Goal: Navigation & Orientation: Find specific page/section

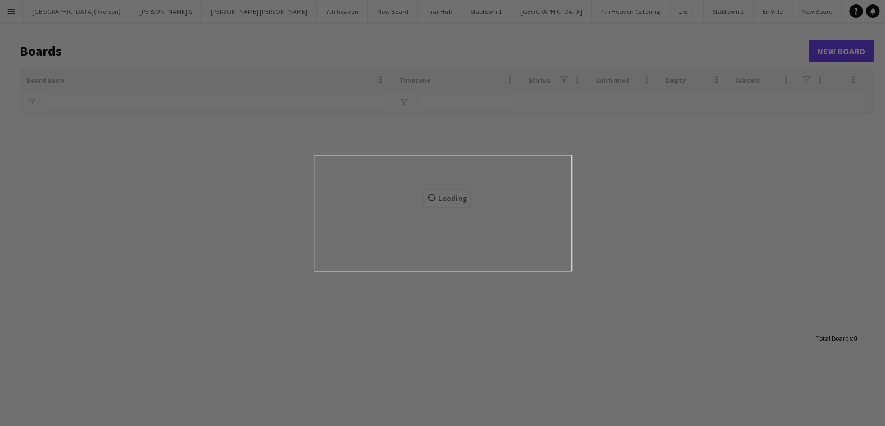
type input "****"
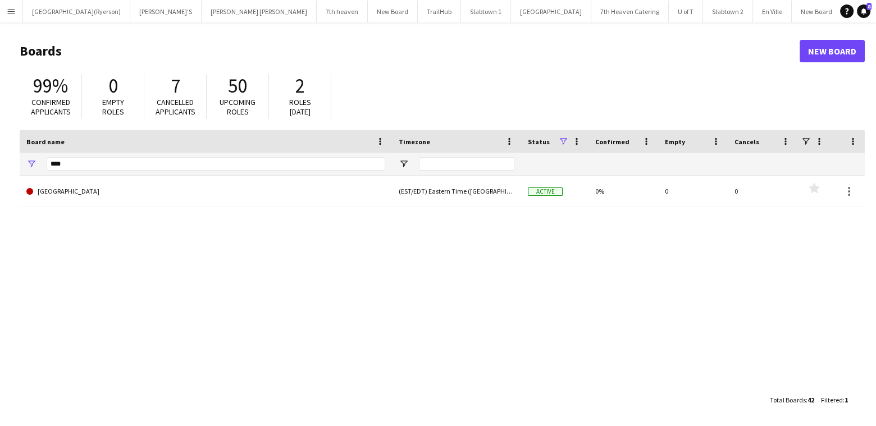
click at [8, 10] on app-icon "Menu" at bounding box center [11, 11] width 9 height 9
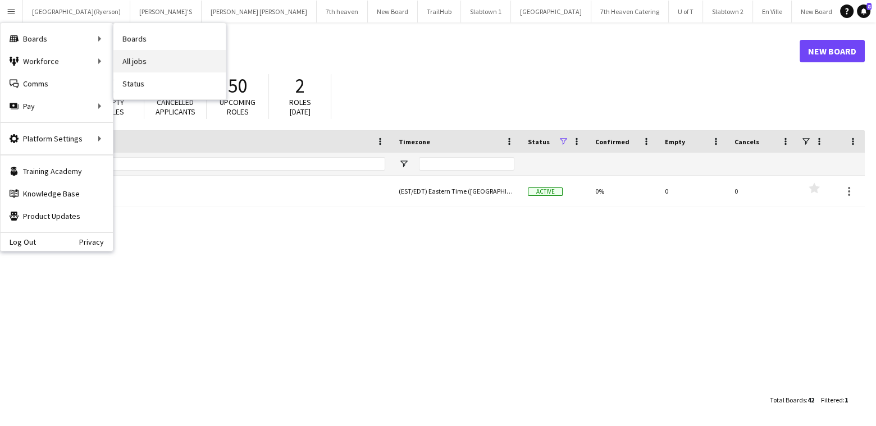
click at [151, 54] on link "All jobs" at bounding box center [169, 61] width 112 height 22
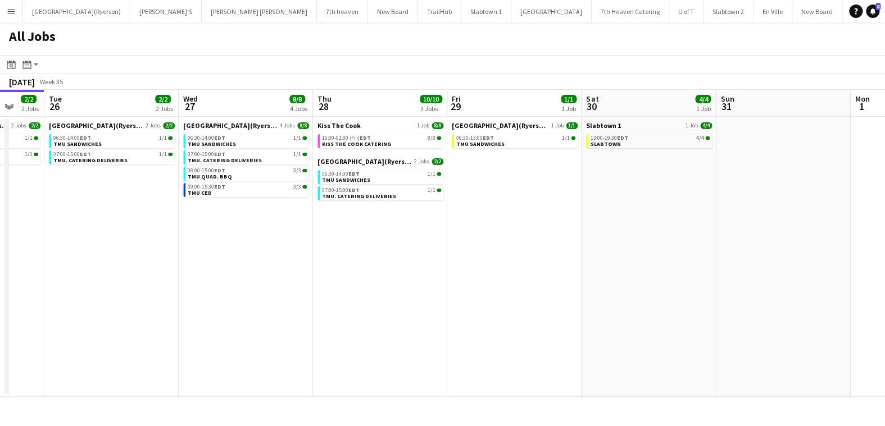
drag, startPoint x: 489, startPoint y: 272, endPoint x: 266, endPoint y: 244, distance: 224.7
click at [266, 244] on app-calendar-viewport "Fri 22 23/23 6 Jobs Sat 23 13/13 3 Jobs Sun 24 11/11 1 Job Mon 25 2/2 2 Jobs Tu…" at bounding box center [442, 243] width 885 height 307
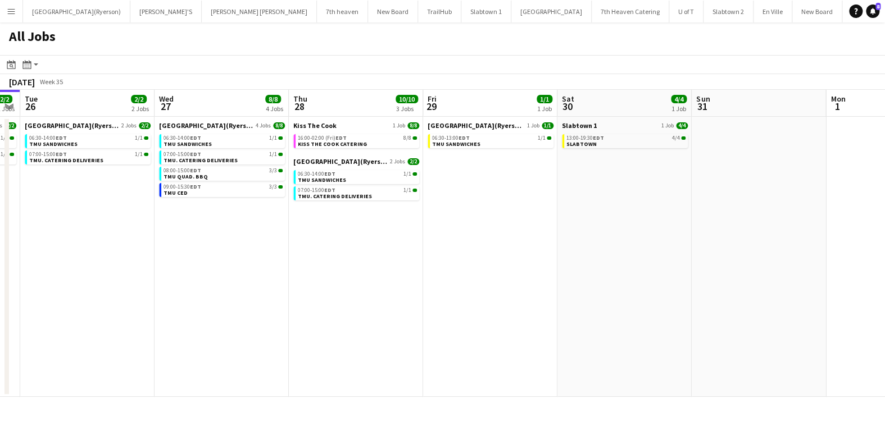
drag, startPoint x: 490, startPoint y: 224, endPoint x: 331, endPoint y: 239, distance: 159.2
click at [331, 240] on app-calendar-viewport "Sat 23 13/13 3 Jobs Sun 24 11/11 1 Job Mon 25 2/2 2 Jobs Tue 26 2/2 2 Jobs Wed …" at bounding box center [442, 243] width 885 height 307
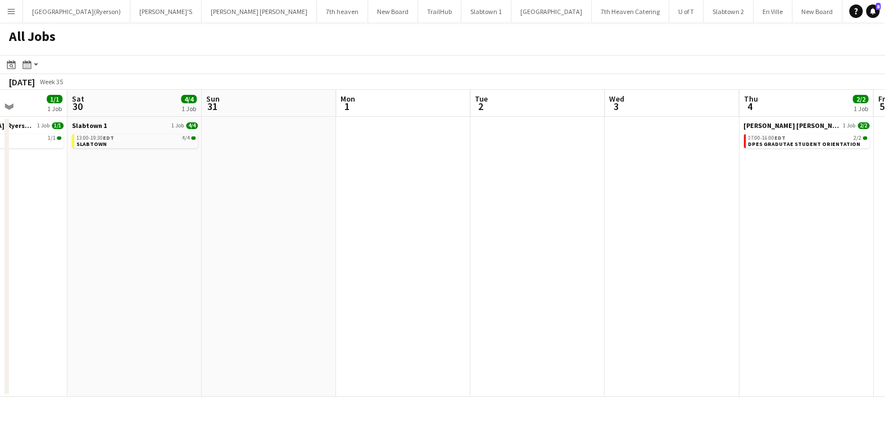
drag, startPoint x: 541, startPoint y: 185, endPoint x: 186, endPoint y: 172, distance: 355.2
click at [186, 172] on app-calendar-viewport "Tue 26 2/2 2 Jobs Wed 27 8/8 4 Jobs Thu 28 10/10 3 Jobs Fri 29 1/1 1 Job Sat 30…" at bounding box center [442, 243] width 885 height 307
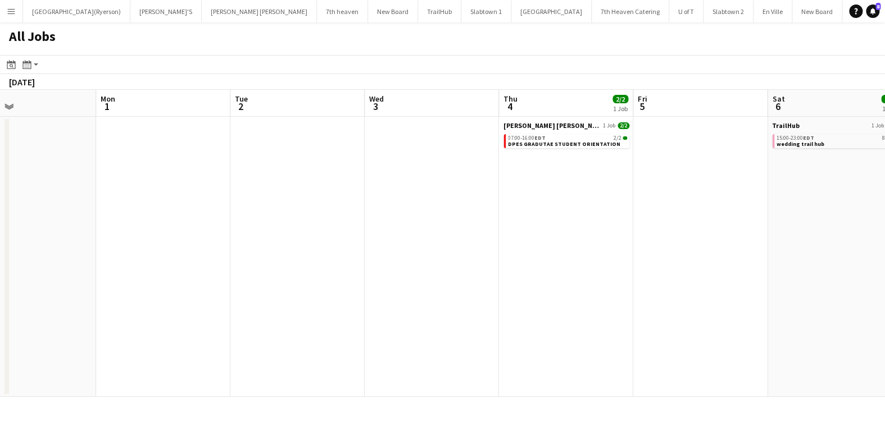
scroll to position [0, 374]
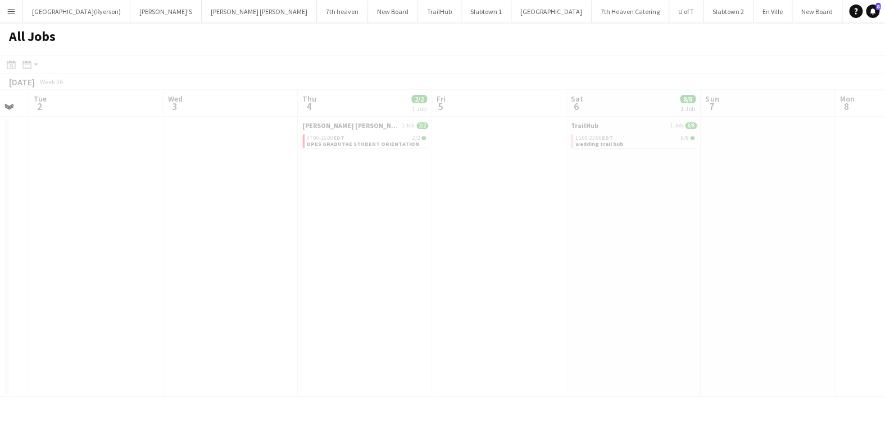
drag, startPoint x: 631, startPoint y: 176, endPoint x: 144, endPoint y: 157, distance: 486.8
click at [144, 158] on app-calendar-viewport "Sat 30 4/4 1 Job Sun 31 Mon 1 Tue 2 Wed 3 Thu 4 2/2 1 Job Fri 5 Sat 6 8/8 1 Job…" at bounding box center [442, 243] width 885 height 307
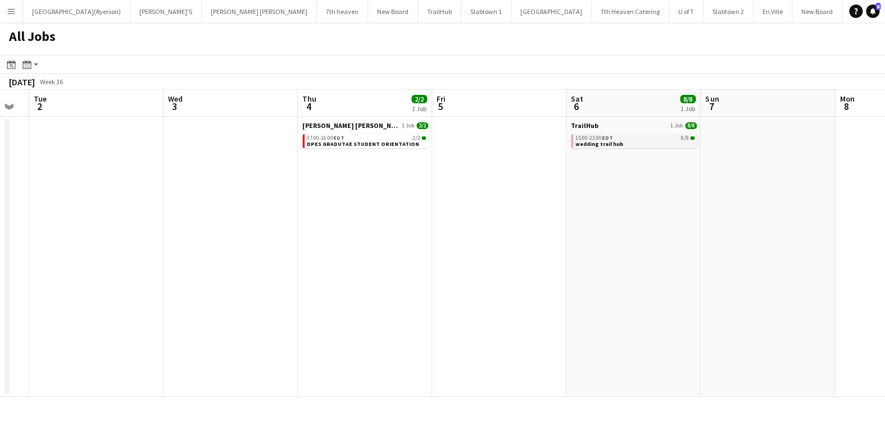
click at [603, 144] on span "wedding trail hub" at bounding box center [599, 143] width 48 height 7
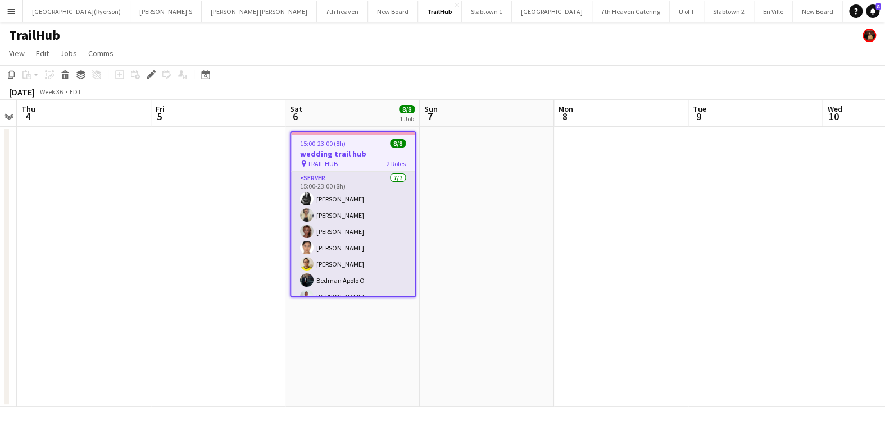
scroll to position [48, 0]
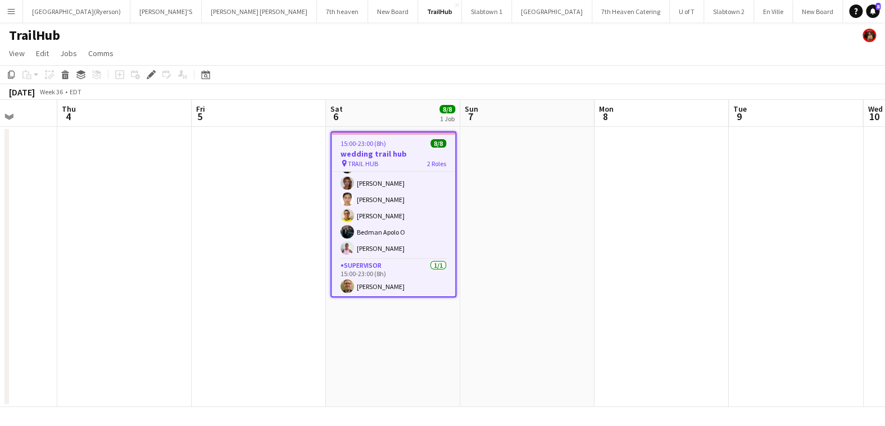
drag, startPoint x: 163, startPoint y: 218, endPoint x: 204, endPoint y: 217, distance: 41.0
click at [204, 217] on app-calendar-viewport "Mon 1 Tue 2 Wed 3 Thu 4 Fri 5 Sat 6 8/8 1 Job Sun 7 Mon 8 Tue 9 Wed 10 Thu 11 F…" at bounding box center [442, 253] width 885 height 307
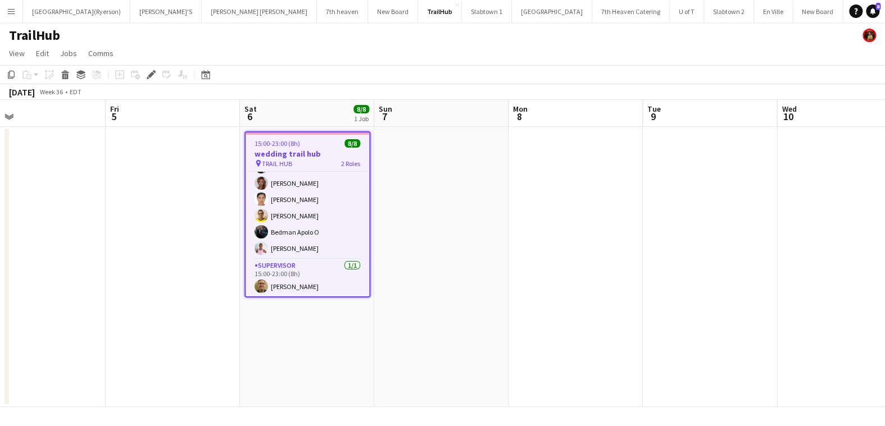
scroll to position [0, 439]
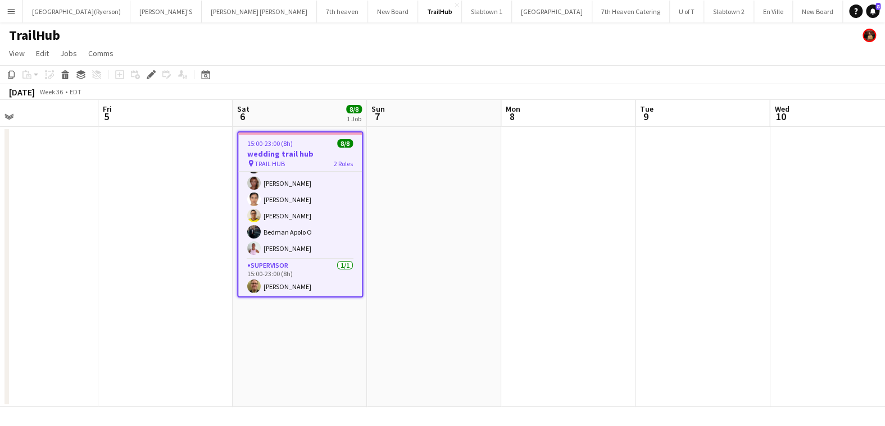
drag, startPoint x: 522, startPoint y: 180, endPoint x: 429, endPoint y: 193, distance: 94.7
click at [429, 193] on app-calendar-viewport "Mon 1 Tue 2 Wed 3 Thu 4 Fri 5 Sat 6 8/8 1 Job Sun 7 Mon 8 Tue 9 Wed 10 Thu 11 F…" at bounding box center [442, 253] width 885 height 307
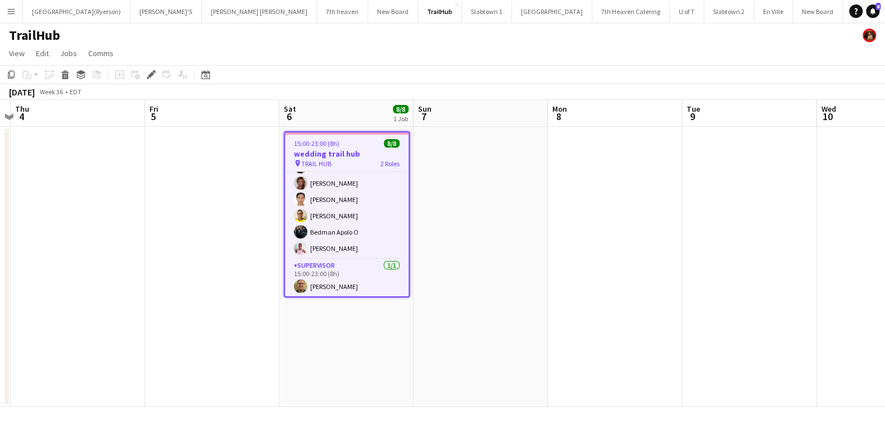
scroll to position [0, 389]
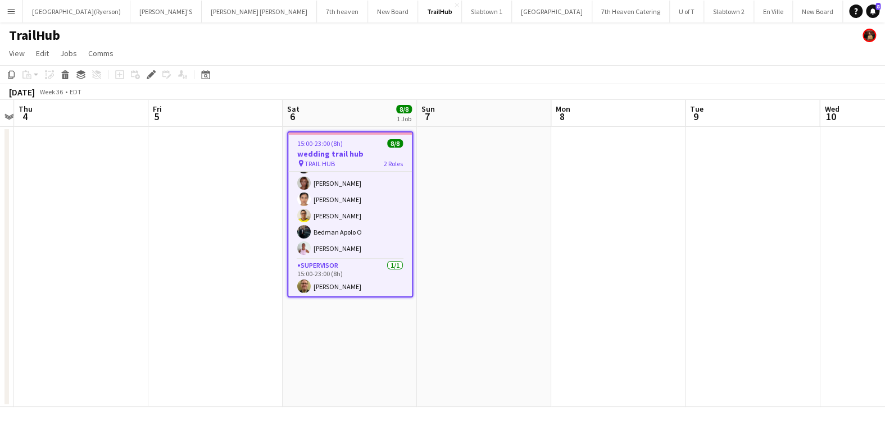
drag, startPoint x: 412, startPoint y: 172, endPoint x: 462, endPoint y: 171, distance: 50.0
click at [462, 171] on app-calendar-viewport "Mon 1 Tue 2 Wed 3 Thu 4 Fri 5 Sat 6 8/8 1 Job Sun 7 Mon 8 Tue 9 Wed 10 Thu 11 F…" at bounding box center [442, 253] width 885 height 307
